Goal: Task Accomplishment & Management: Complete application form

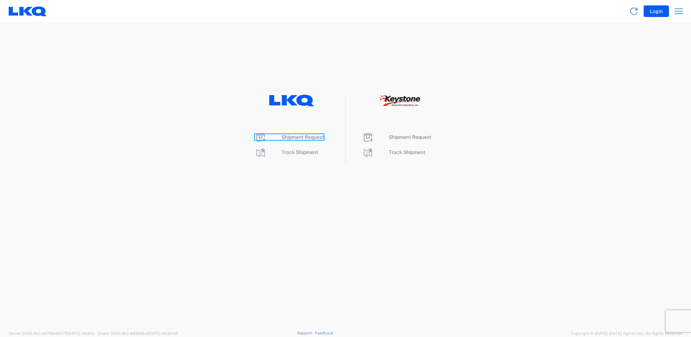
click at [318, 136] on span "Shipment Request" at bounding box center [303, 137] width 42 height 6
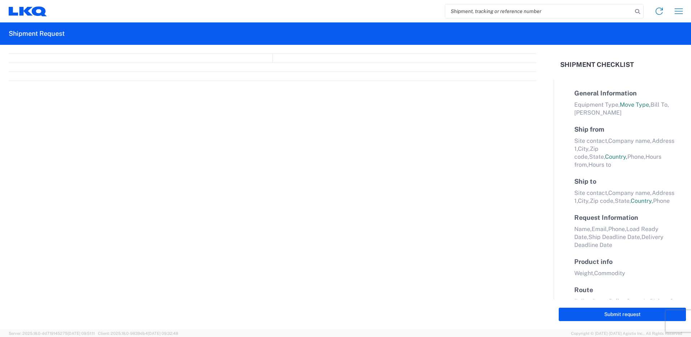
select select "FULL"
select select "LBS"
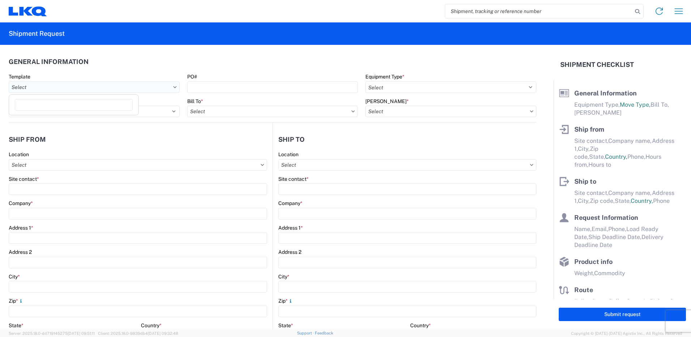
click at [106, 85] on input "Template" at bounding box center [94, 87] width 171 height 12
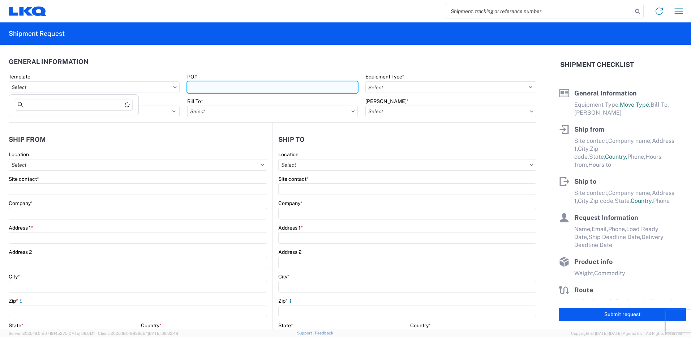
click at [226, 87] on input "PO#" at bounding box center [272, 87] width 171 height 12
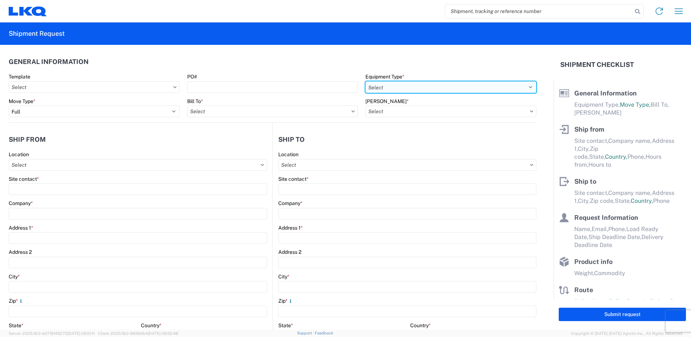
click at [395, 85] on select "Select 53’ Dry Van Flatbed Dropdeck (van) Lowboy (flatbed) Rail" at bounding box center [450, 87] width 171 height 12
select select "STDV"
click at [365, 81] on select "Select 53’ Dry Van Flatbed Dropdeck (van) Lowboy (flatbed) Rail" at bounding box center [450, 87] width 171 height 12
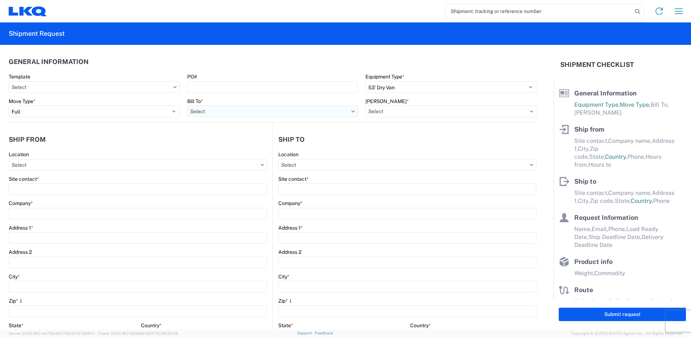
click at [214, 116] on input "Bill To *" at bounding box center [272, 112] width 171 height 12
type input "1760"
click at [215, 145] on div "1760 - LKQ Best Core" at bounding box center [250, 144] width 127 height 12
type input "1760 - LKQ Best Core"
click at [386, 108] on input "Bill Code *" at bounding box center [450, 112] width 171 height 12
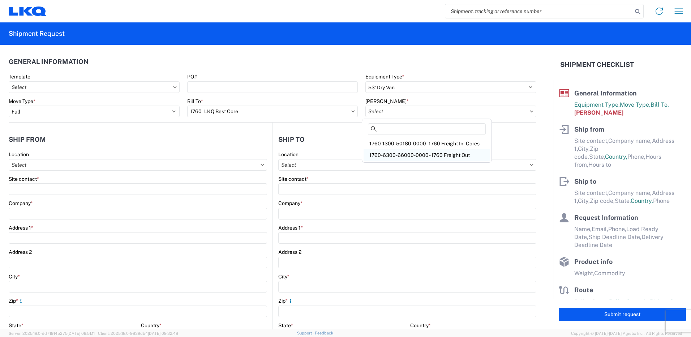
click at [430, 157] on div "1760-6300-66000-0000 - 1760 Freight Out" at bounding box center [427, 155] width 127 height 12
type input "1760-6300-66000-0000 - 1760 Freight Out"
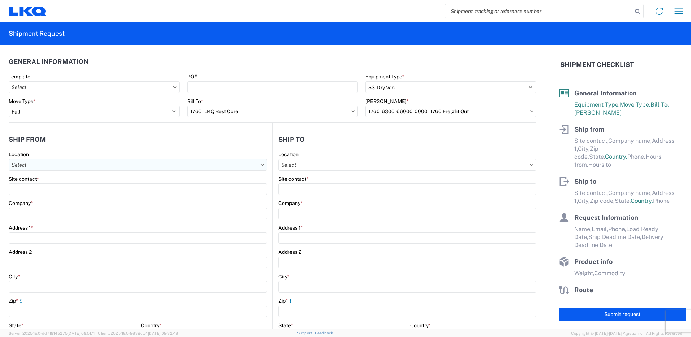
click at [146, 166] on input "Location" at bounding box center [138, 165] width 258 height 12
type input "1226"
click at [100, 193] on div "1226 - LKQ Self Service - Greensboro NC" at bounding box center [93, 197] width 166 height 12
type input "1226 - LKQ Self Service - Greensboro NC"
type input "LKQ Corporation"
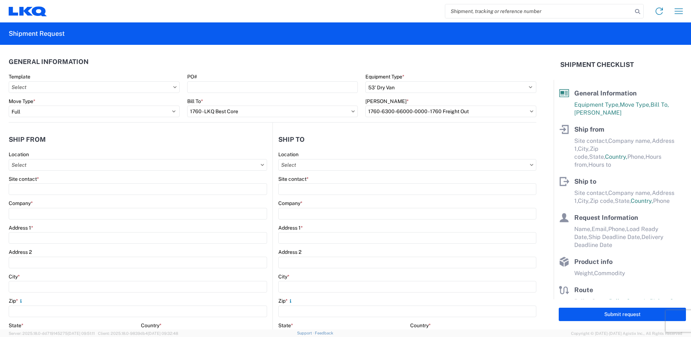
type input "100 Ward Rd"
type input "Greensboro"
type input "27405"
select select "NC"
select select "US"
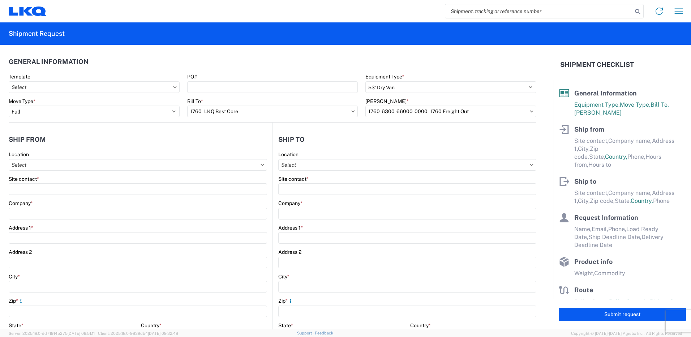
type input "09:00"
type input "17:00"
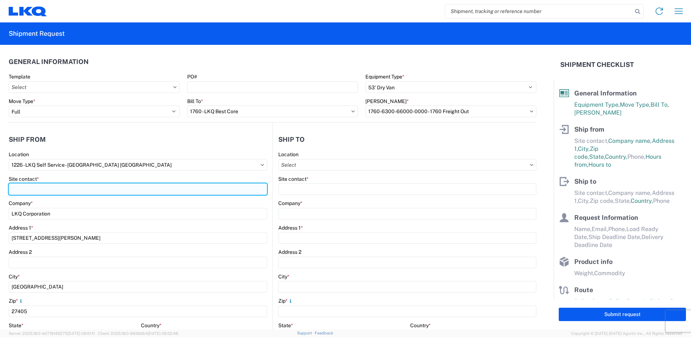
click at [96, 193] on input "Site contact *" at bounding box center [138, 189] width 258 height 12
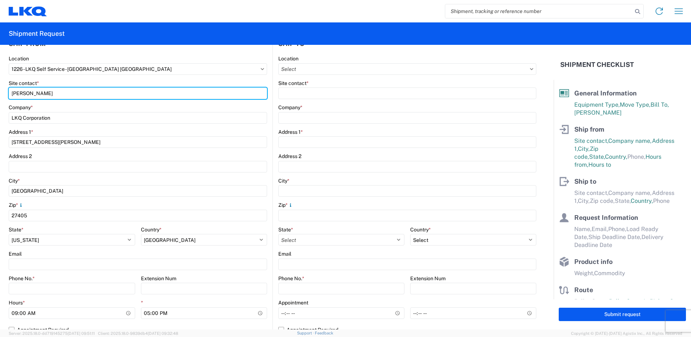
scroll to position [108, 0]
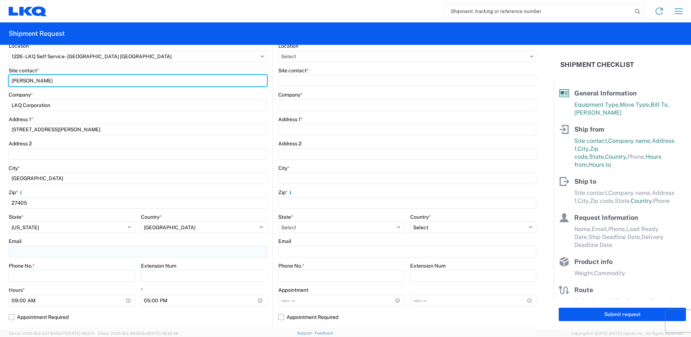
type input "Diego Mercado"
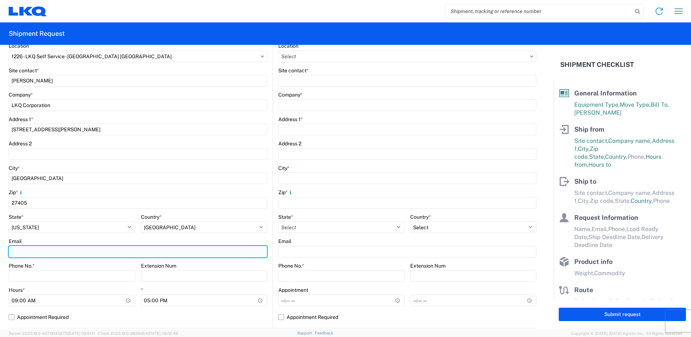
click at [95, 254] on input "Email" at bounding box center [138, 252] width 258 height 12
type input "damercado@lkqcorp.com"
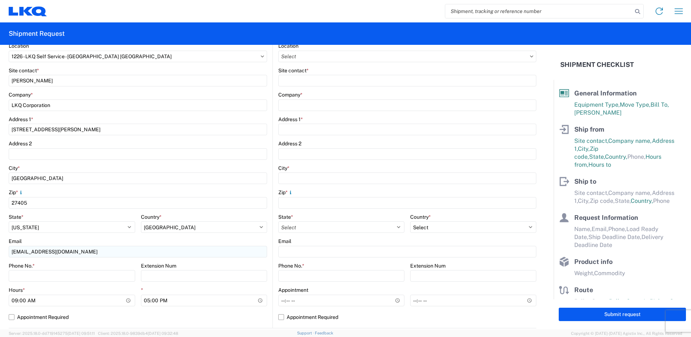
type input "7436436400"
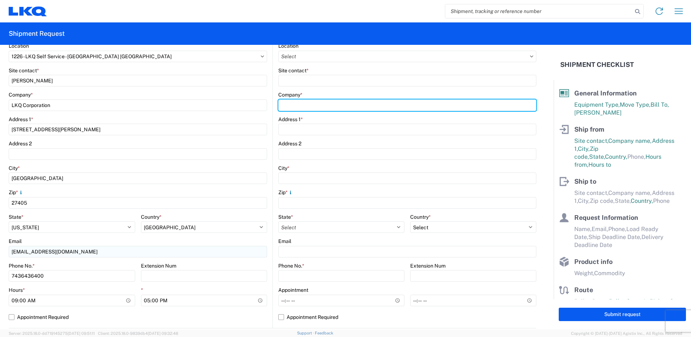
type input "LKQ Corporation"
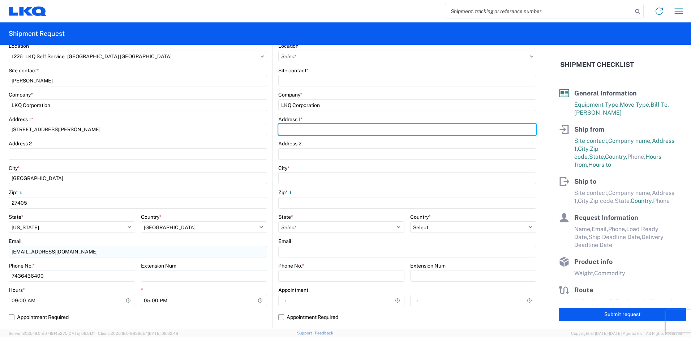
type input "1710 W Mount Houston Rd"
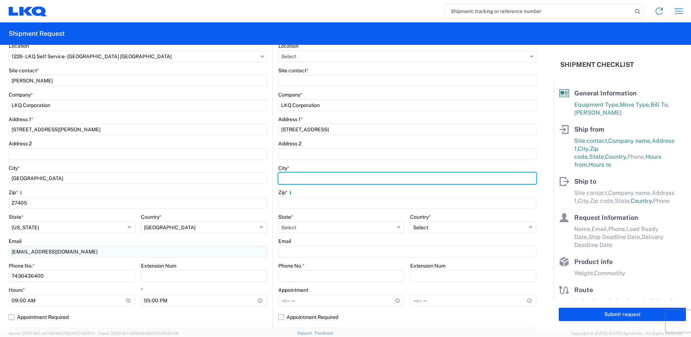
type input "Houston"
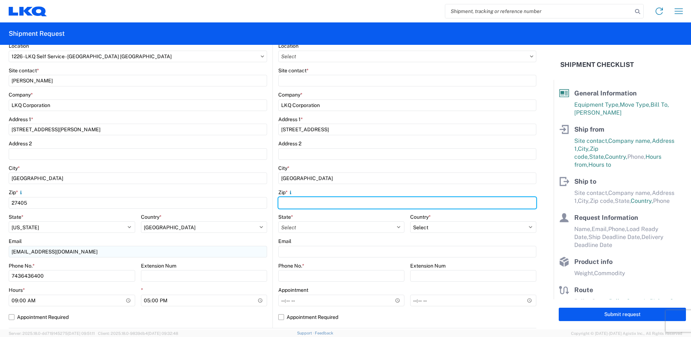
type input "77038"
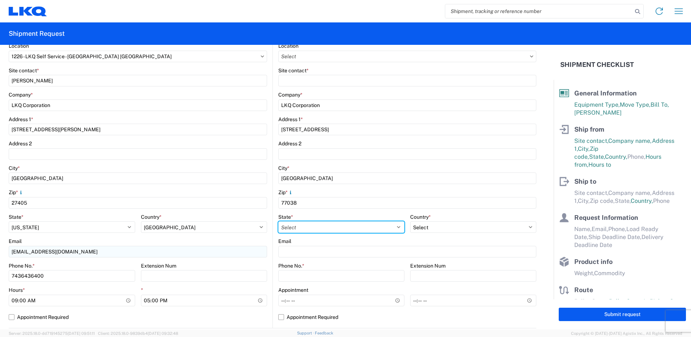
select select "TX"
type input "Diego Mercado"
type input "damercado@lkqcorp.com"
type input "7436436400"
type input "40000"
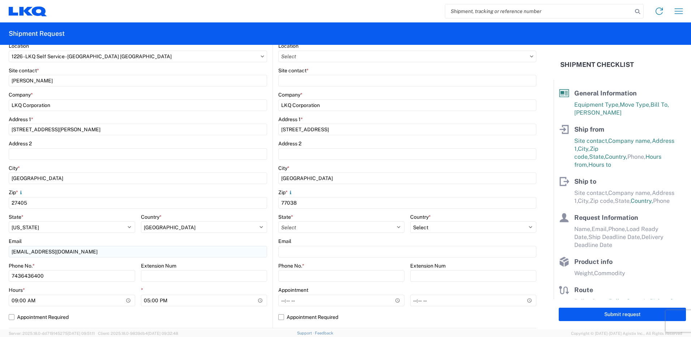
type input "20"
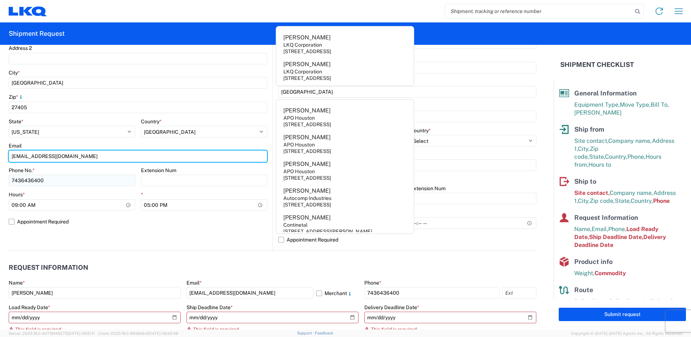
scroll to position [217, 0]
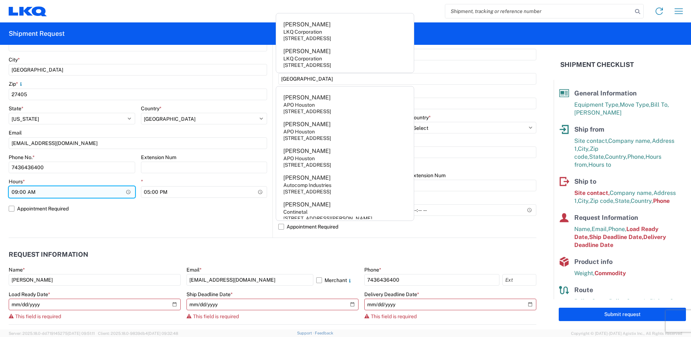
click at [94, 196] on input "09:00" at bounding box center [72, 192] width 127 height 12
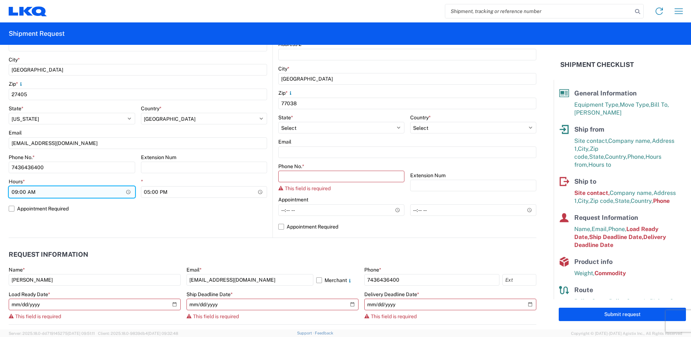
click at [128, 191] on input "09:00" at bounding box center [72, 192] width 127 height 12
click at [144, 230] on agx-form-section "Ship from 1226 Location 1226 - LKQ Self Service - Greensboro NC Site contact * …" at bounding box center [141, 75] width 264 height 323
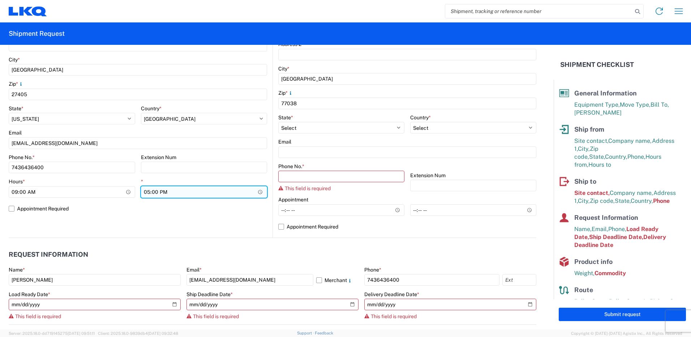
click at [189, 196] on input "17:00" at bounding box center [204, 192] width 127 height 12
click at [258, 193] on input "17:00" at bounding box center [204, 192] width 127 height 12
type input "15:30"
click at [230, 206] on label "Appointment Required" at bounding box center [138, 209] width 258 height 12
click at [0, 0] on input "Appointment Required" at bounding box center [0, 0] width 0 height 0
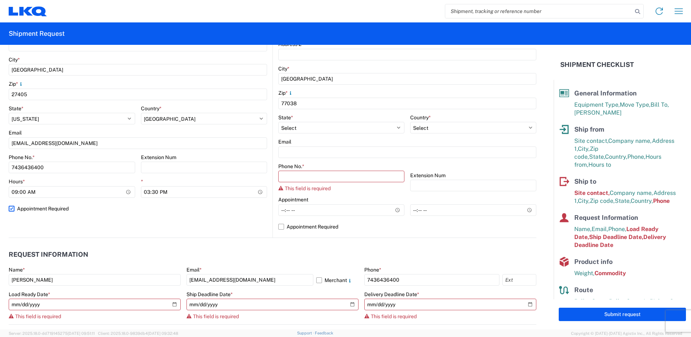
select select "US"
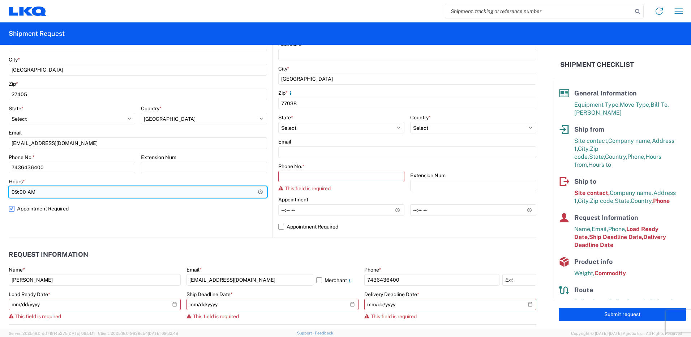
click at [116, 191] on input "09:00" at bounding box center [138, 192] width 258 height 12
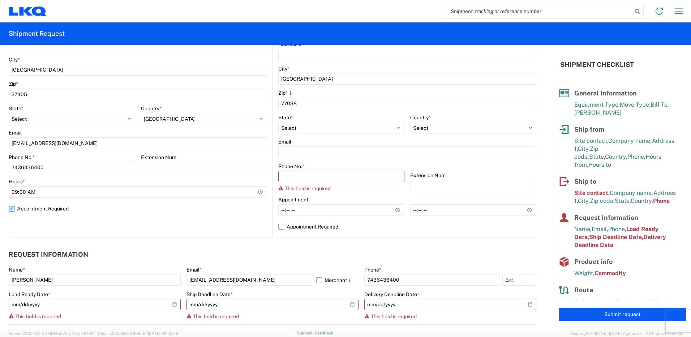
click at [13, 209] on label "Appointment Required" at bounding box center [138, 209] width 258 height 12
click at [0, 0] on input "Appointment Required" at bounding box center [0, 0] width 0 height 0
select select "NC"
select select "US"
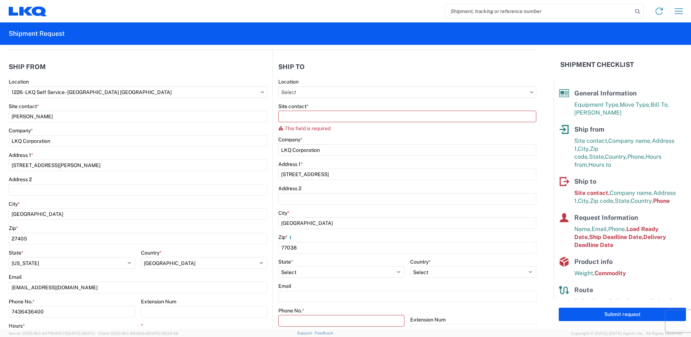
scroll to position [72, 0]
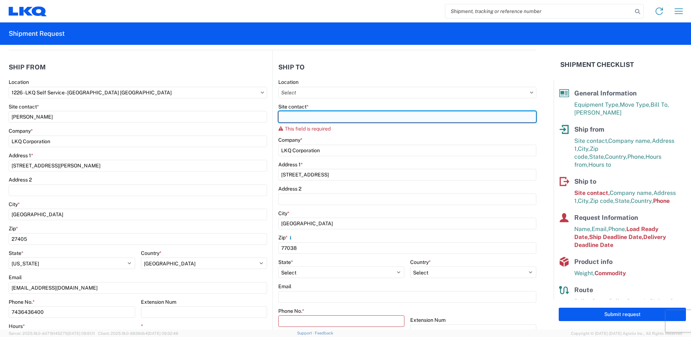
click at [303, 119] on input "Site contact *" at bounding box center [407, 117] width 258 height 12
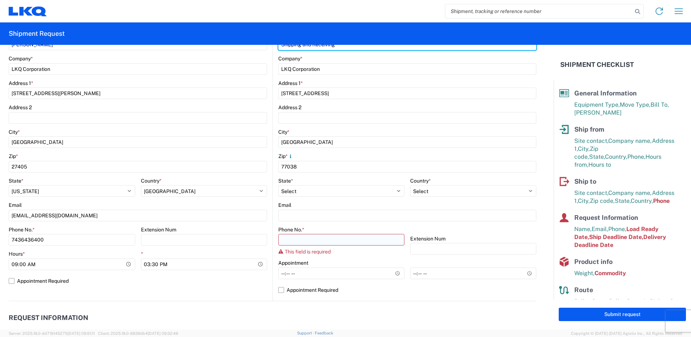
scroll to position [181, 0]
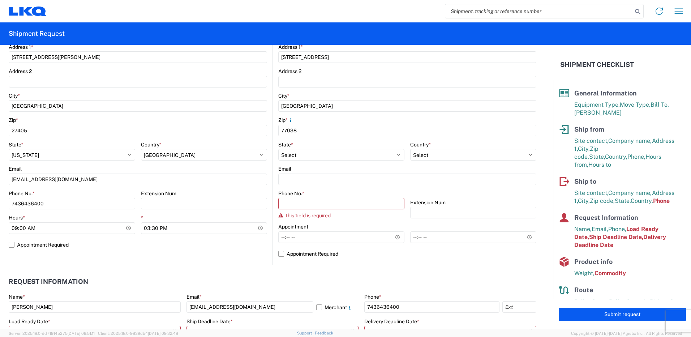
type input "Shipping and Receiving"
drag, startPoint x: 259, startPoint y: 274, endPoint x: 272, endPoint y: 265, distance: 15.8
click at [259, 274] on header "Request Information" at bounding box center [273, 282] width 528 height 16
click at [319, 202] on input "Phone No. *" at bounding box center [341, 204] width 126 height 12
click at [245, 283] on header "Request Information" at bounding box center [273, 282] width 528 height 16
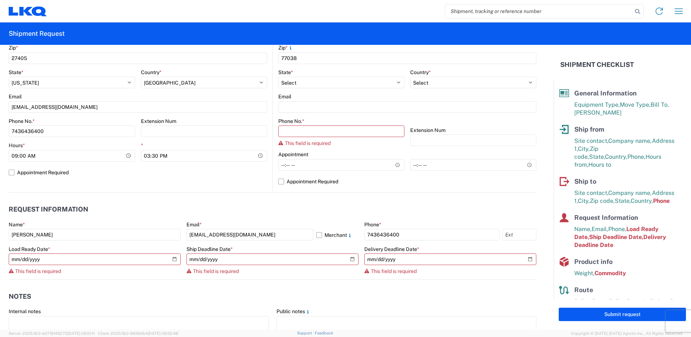
scroll to position [325, 0]
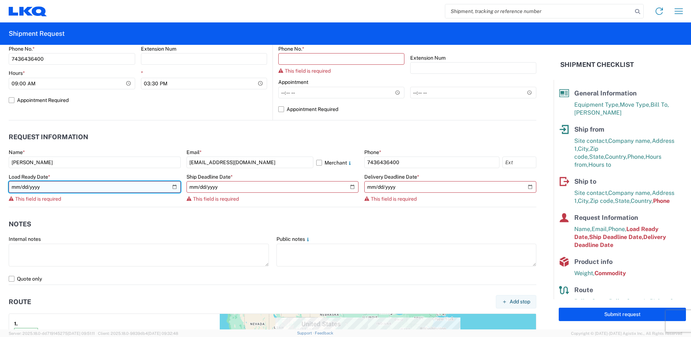
click at [174, 186] on input "date" at bounding box center [95, 187] width 172 height 12
type input "2025-09-22"
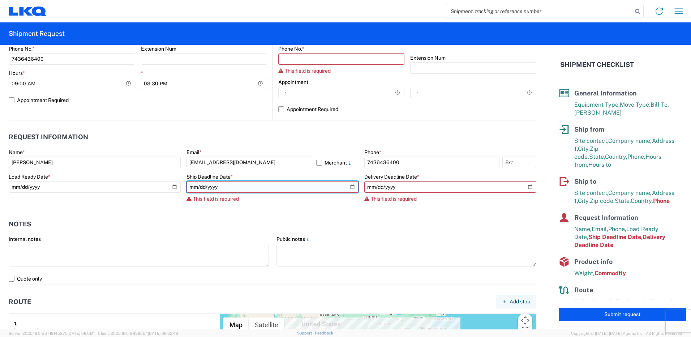
click at [251, 190] on input "date" at bounding box center [273, 187] width 172 height 12
click at [348, 185] on input "date" at bounding box center [273, 187] width 172 height 12
type input "2025-09-22"
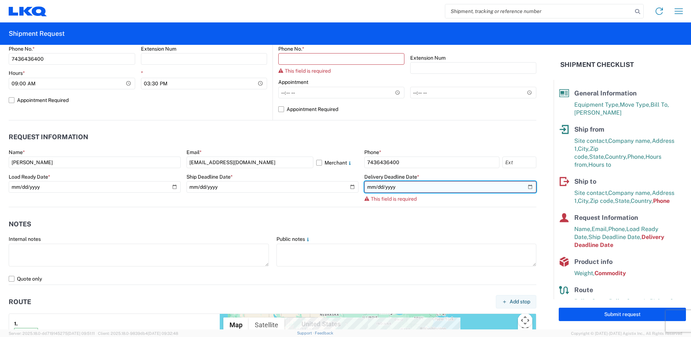
click at [524, 184] on input "date" at bounding box center [450, 187] width 172 height 12
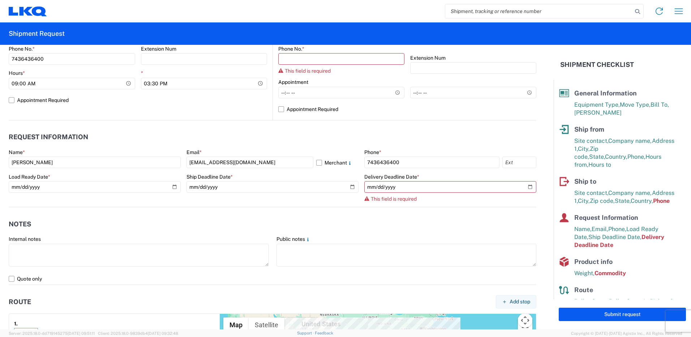
click at [491, 222] on header "Notes" at bounding box center [273, 224] width 528 height 16
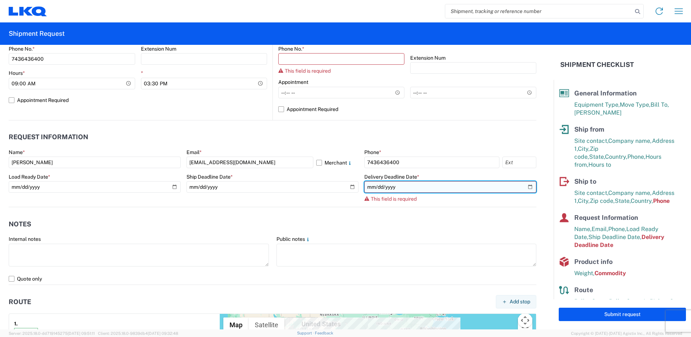
click at [522, 187] on input "date" at bounding box center [450, 187] width 172 height 12
type input "2025-09-22"
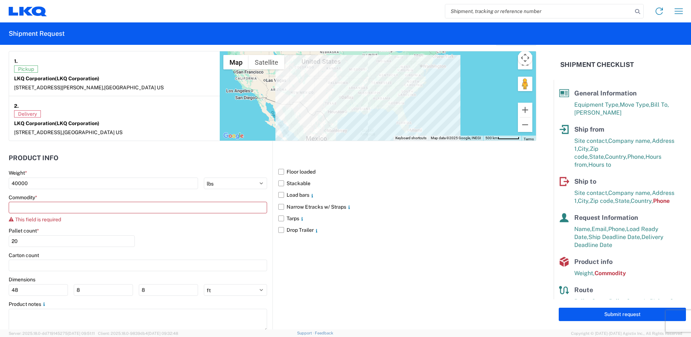
scroll to position [601, 0]
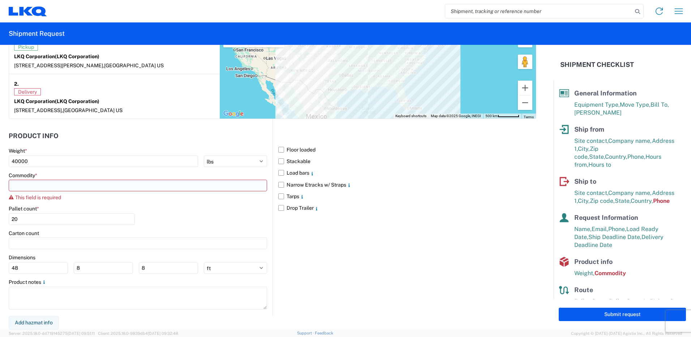
click at [102, 181] on input at bounding box center [138, 186] width 258 height 12
click at [212, 185] on input at bounding box center [138, 186] width 258 height 12
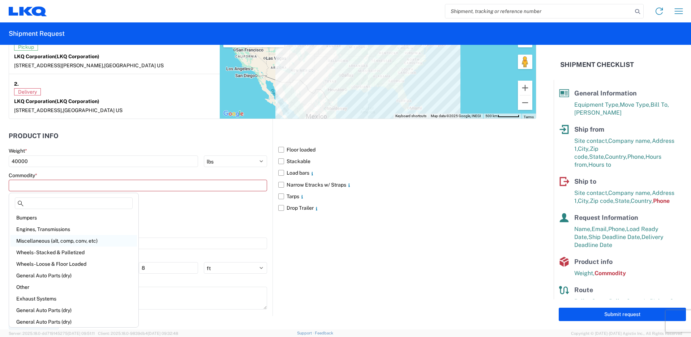
click at [86, 239] on div "Miscellaneous (alt, comp, conv, etc)" at bounding box center [73, 241] width 127 height 12
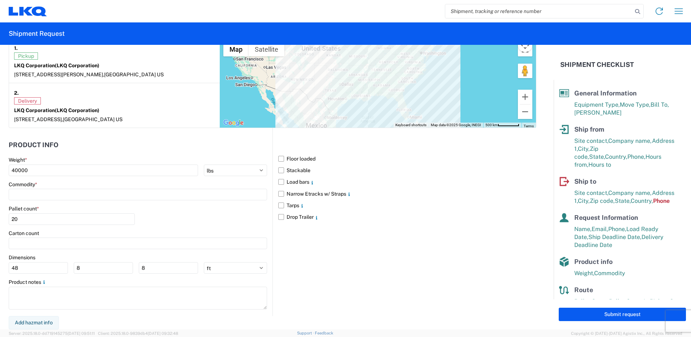
type input "Miscellaneous (alt, comp, conv, etc)"
click at [232, 220] on div "Pallet count * 20" at bounding box center [138, 217] width 258 height 25
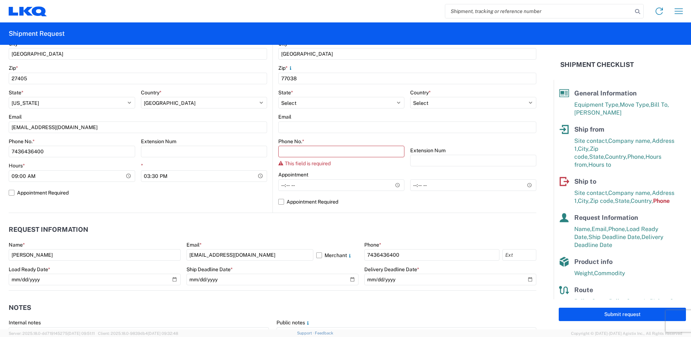
scroll to position [230, 0]
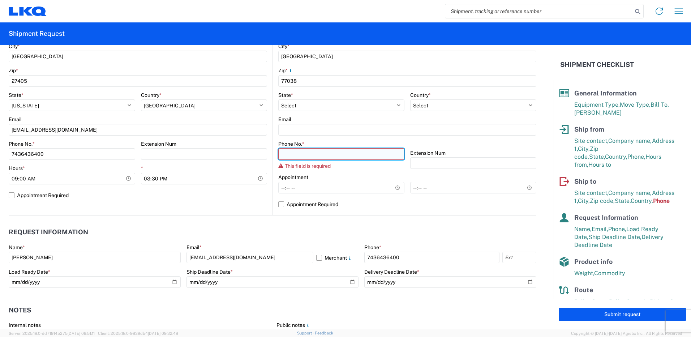
click at [333, 159] on input "Phone No. *" at bounding box center [341, 154] width 126 height 12
click at [220, 205] on div "1226 Location 1226 - LKQ Self Service - Greensboro NC Site contact * Diego Merc…" at bounding box center [138, 63] width 258 height 285
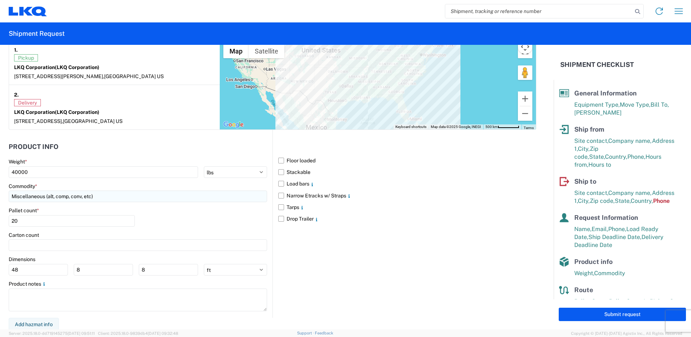
scroll to position [592, 0]
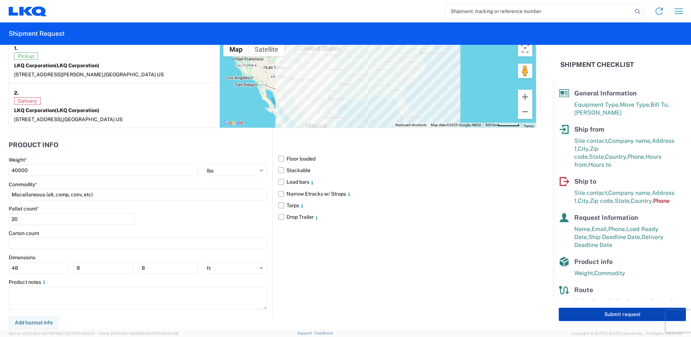
click at [594, 315] on button "Submit request" at bounding box center [622, 314] width 127 height 13
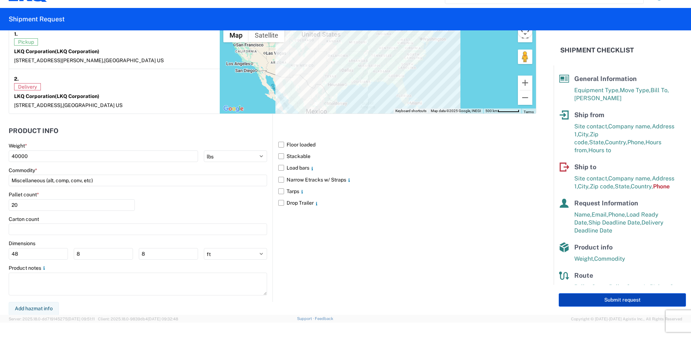
select select "US"
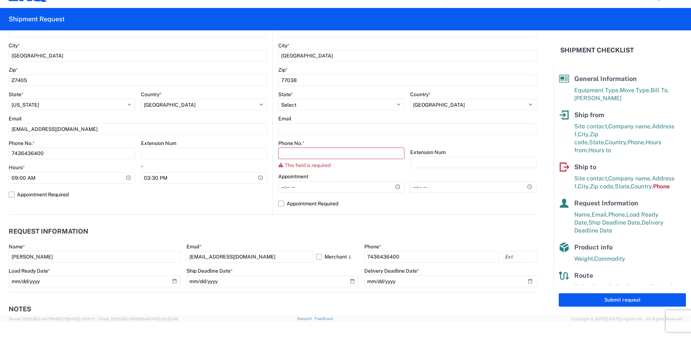
scroll to position [194, 0]
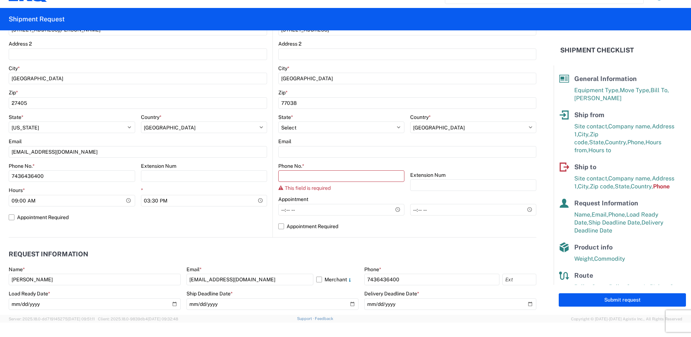
click at [331, 184] on div "Phone No. * This field is required" at bounding box center [341, 177] width 126 height 29
click at [331, 178] on input "Phone No. *" at bounding box center [341, 176] width 126 height 12
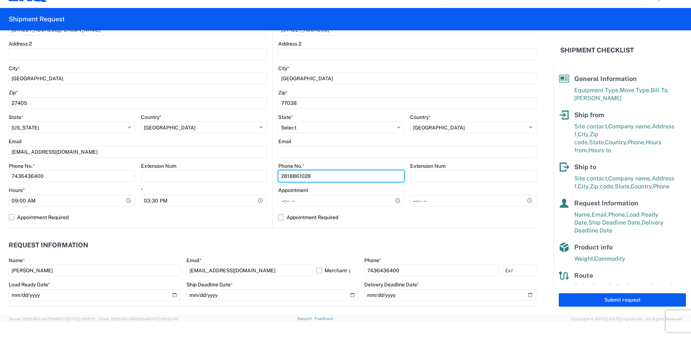
type input "2818861028"
click at [203, 249] on header "Request Information" at bounding box center [273, 245] width 528 height 16
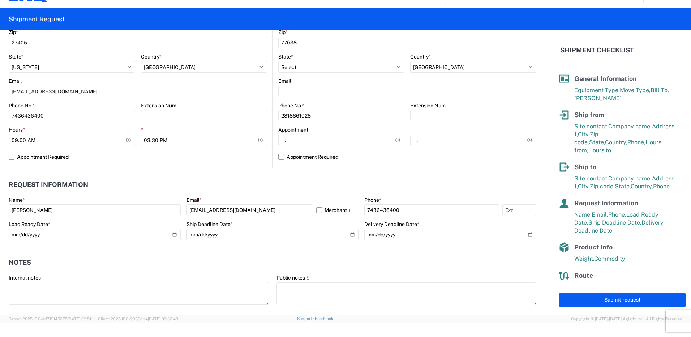
scroll to position [266, 0]
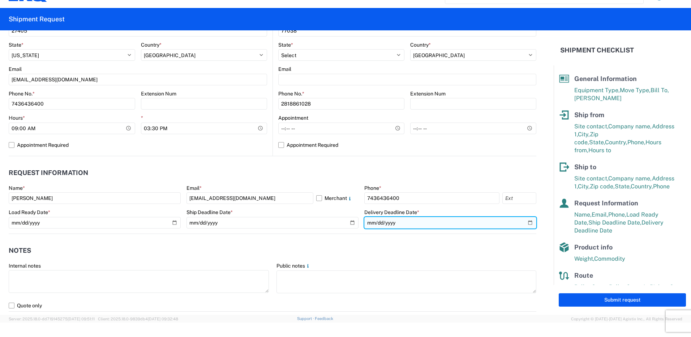
click at [420, 224] on input "2025-09-22" at bounding box center [450, 223] width 172 height 12
drag, startPoint x: 419, startPoint y: 223, endPoint x: 348, endPoint y: 224, distance: 71.6
click at [348, 224] on div "Name * Diego Mercado Email * damercado@lkqcorp.com Merchant Phone * 7436436400 …" at bounding box center [273, 209] width 528 height 49
drag, startPoint x: 399, startPoint y: 224, endPoint x: 356, endPoint y: 226, distance: 43.4
click at [356, 226] on div "Name * Diego Mercado Email * damercado@lkqcorp.com Merchant Phone * 7436436400 …" at bounding box center [273, 209] width 528 height 49
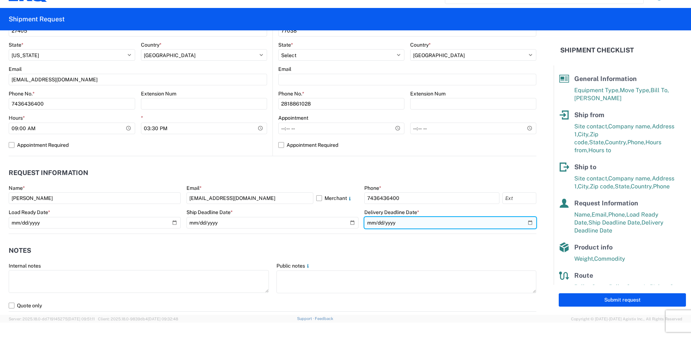
click at [407, 224] on input "2025-09-22" at bounding box center [450, 223] width 172 height 12
click at [486, 223] on input "2025-09-22" at bounding box center [450, 223] width 172 height 12
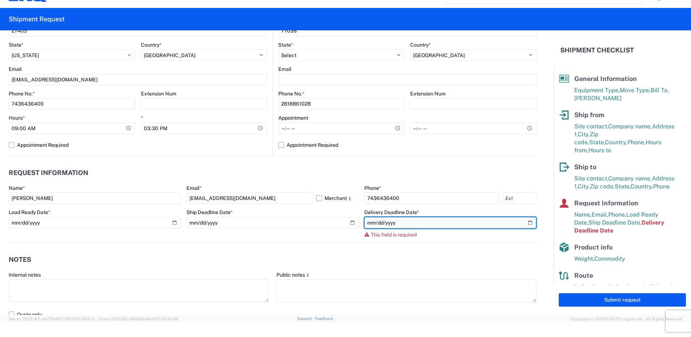
click at [455, 223] on input "date" at bounding box center [450, 223] width 172 height 12
drag, startPoint x: 467, startPoint y: 223, endPoint x: 333, endPoint y: 226, distance: 133.8
click at [456, 225] on input "date" at bounding box center [450, 223] width 172 height 12
click at [405, 221] on input "date" at bounding box center [450, 223] width 172 height 12
click at [394, 221] on input "date" at bounding box center [450, 223] width 172 height 12
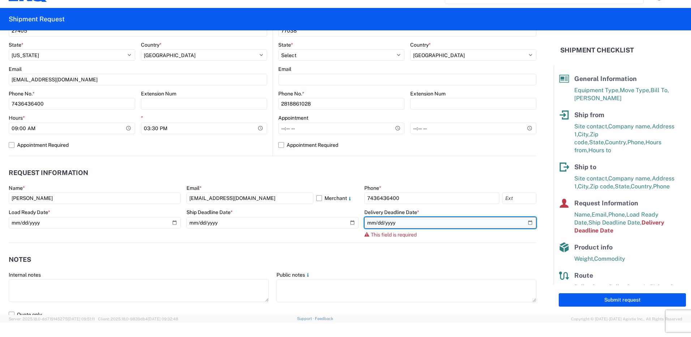
click at [377, 220] on input "date" at bounding box center [450, 223] width 172 height 12
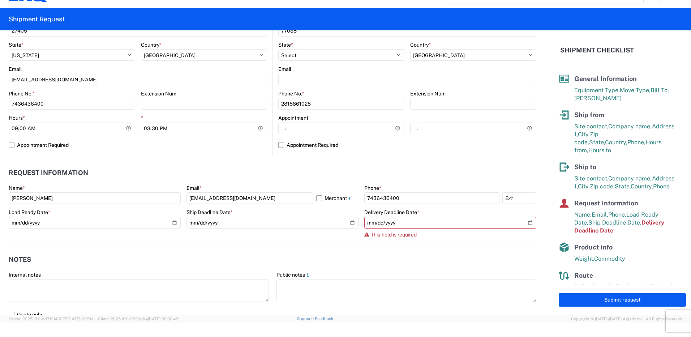
click at [500, 252] on header "Notes" at bounding box center [273, 260] width 528 height 16
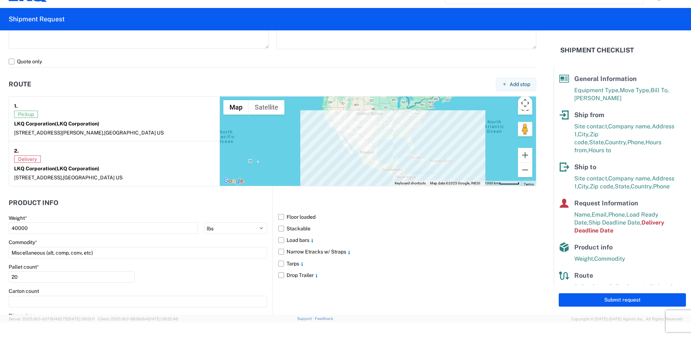
scroll to position [591, 0]
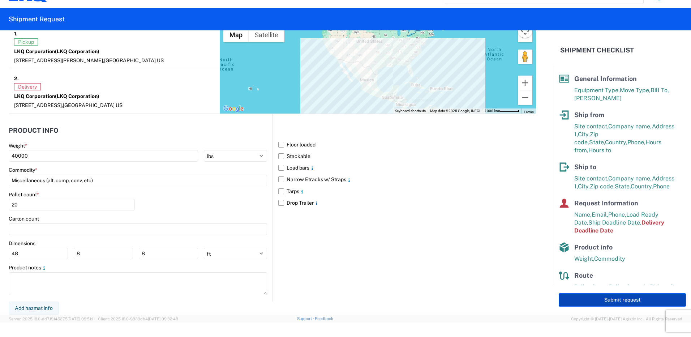
click at [643, 301] on button "Submit request" at bounding box center [622, 299] width 127 height 13
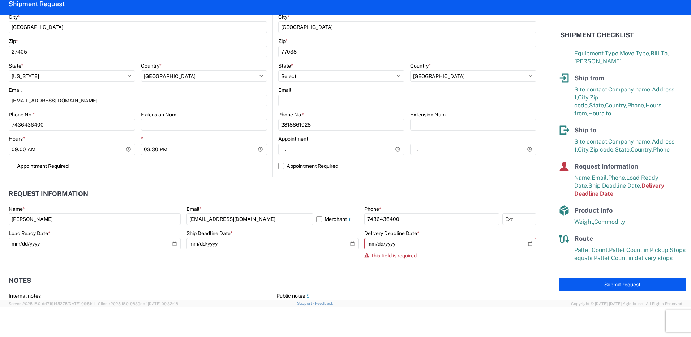
scroll to position [266, 0]
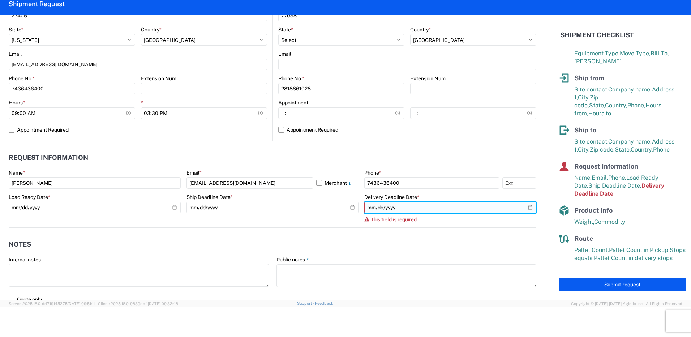
click at [415, 211] on input "date" at bounding box center [450, 208] width 172 height 12
click at [527, 206] on input "date" at bounding box center [450, 208] width 172 height 12
type input "2025-09-23"
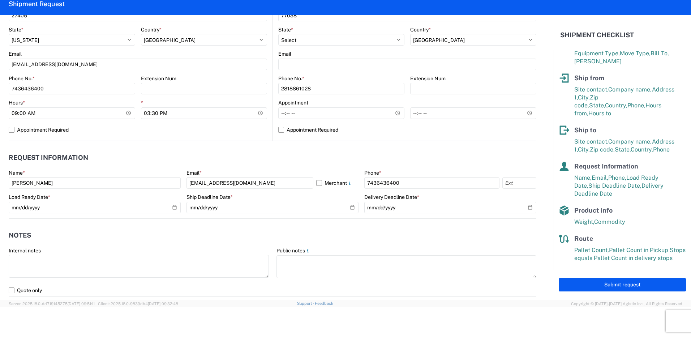
click at [395, 228] on header "Notes" at bounding box center [273, 235] width 528 height 16
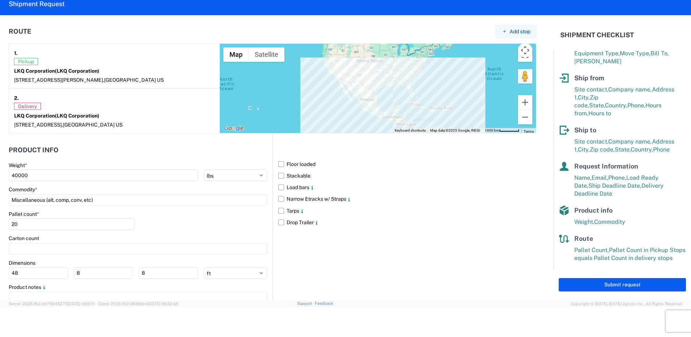
scroll to position [582, 0]
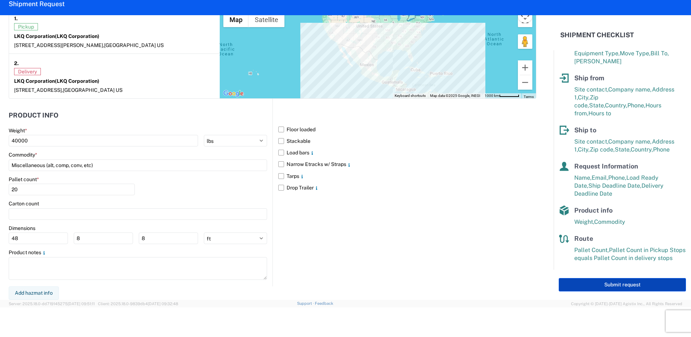
click at [609, 282] on button "Submit request" at bounding box center [622, 284] width 127 height 13
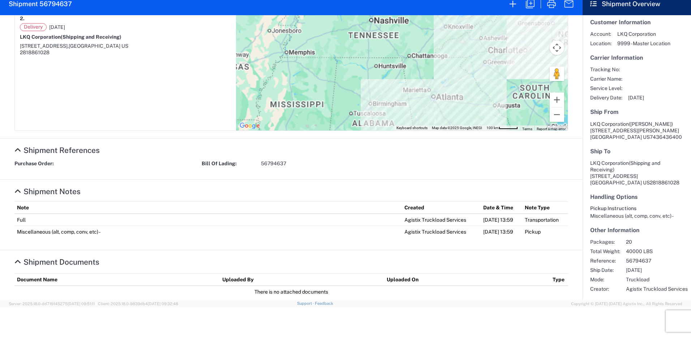
scroll to position [166, 0]
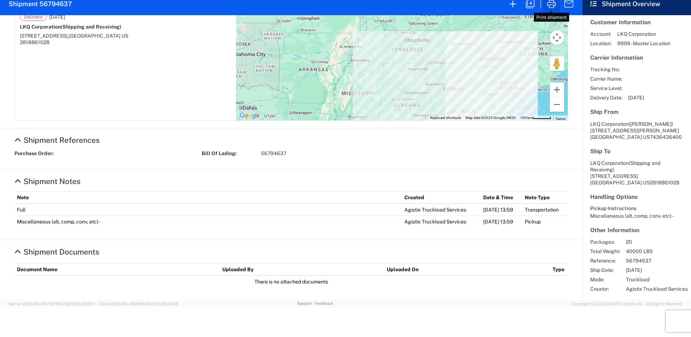
click at [553, 7] on icon "button" at bounding box center [552, 4] width 12 height 12
